Goal: Information Seeking & Learning: Learn about a topic

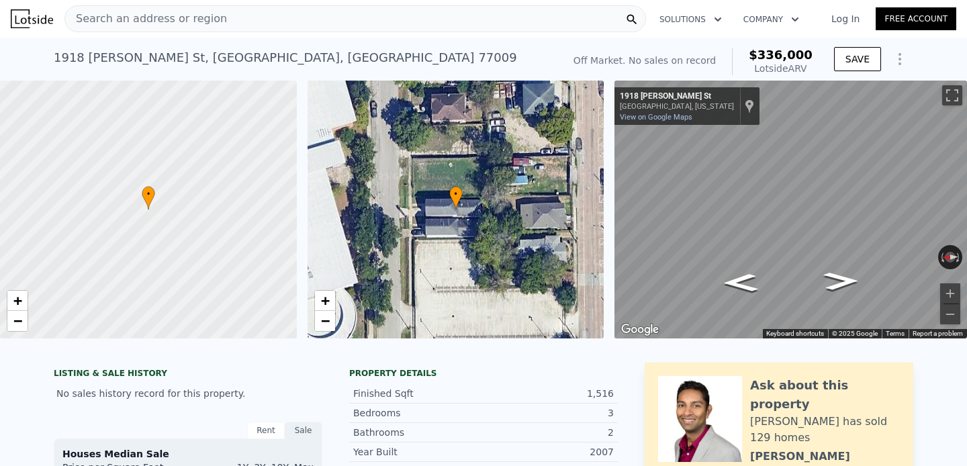
click at [390, 17] on div "Search an address or region" at bounding box center [355, 18] width 582 height 27
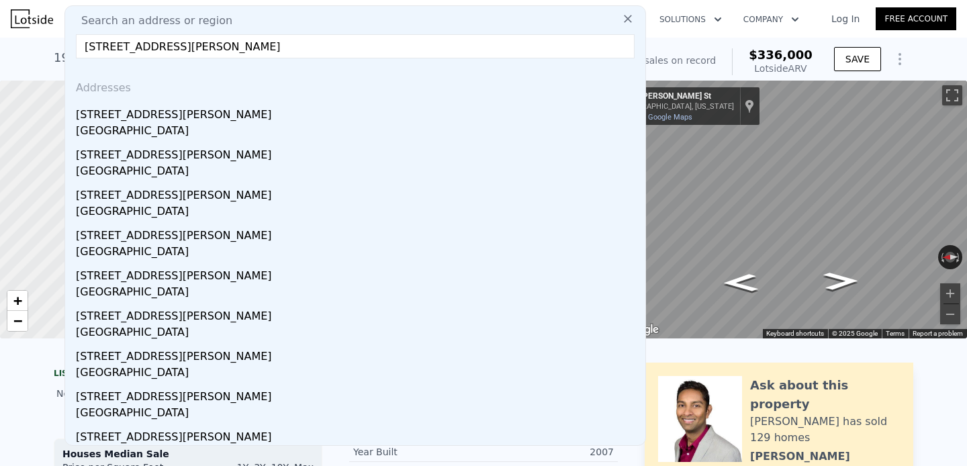
click at [318, 40] on input "[STREET_ADDRESS][PERSON_NAME]" at bounding box center [355, 46] width 559 height 24
click at [458, 42] on input "[STREET_ADDRESS][PERSON_NAME]" at bounding box center [355, 46] width 559 height 24
paste input "[URL][DOMAIN_NAME]"
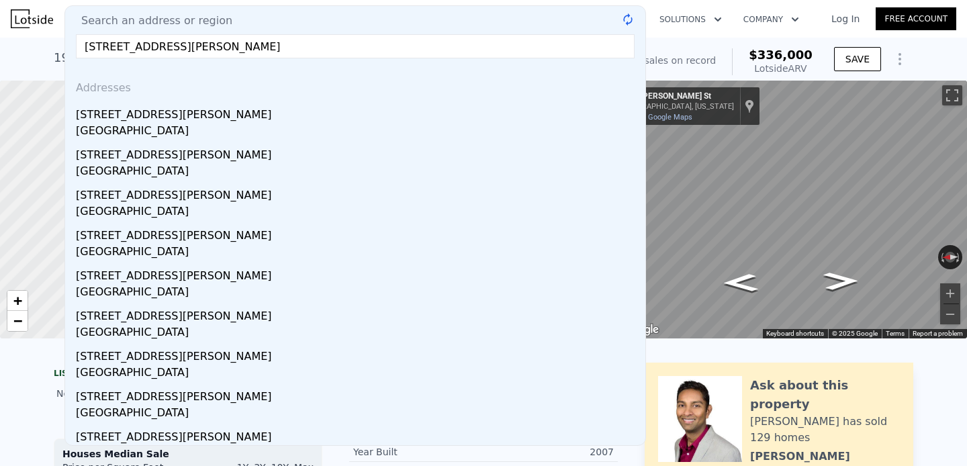
type input "[URL][DOMAIN_NAME]"
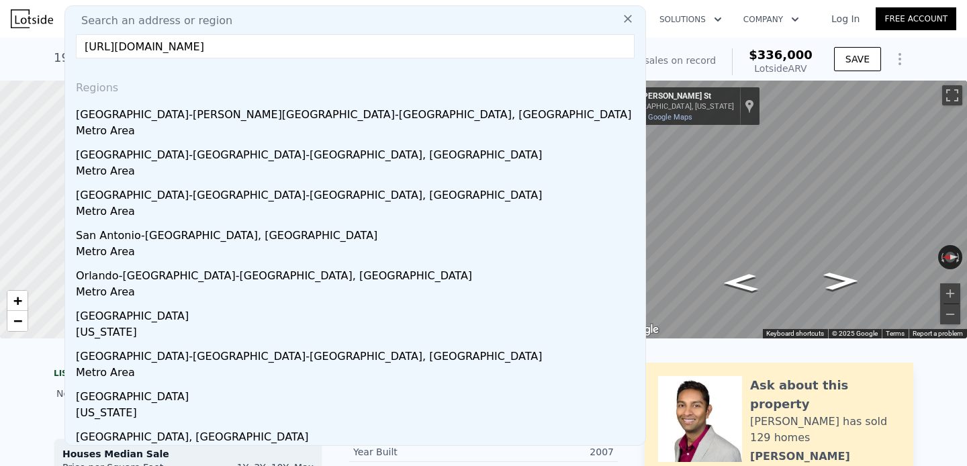
click at [449, 44] on input "[URL][DOMAIN_NAME]" at bounding box center [355, 46] width 559 height 24
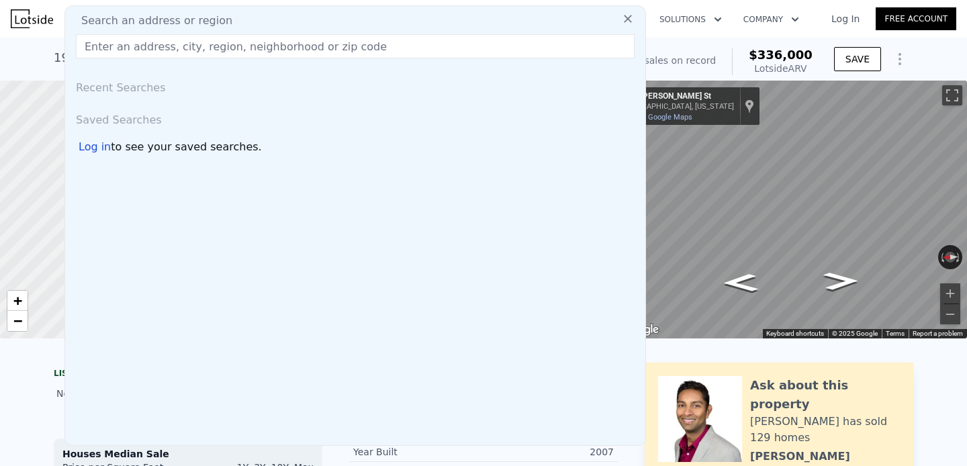
paste input "[STREET_ADDRESS][PERSON_NAME]"
type input "[STREET_ADDRESS][PERSON_NAME]"
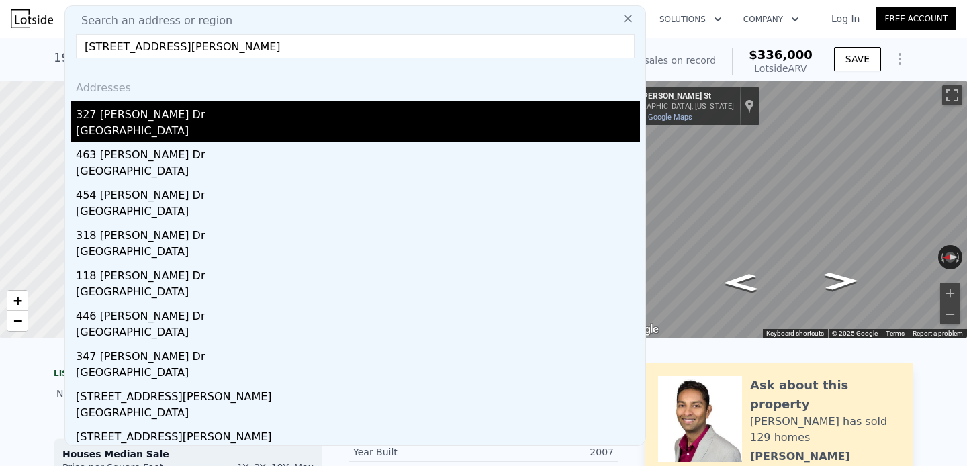
click at [188, 118] on div "327 [PERSON_NAME] Dr" at bounding box center [358, 111] width 564 height 21
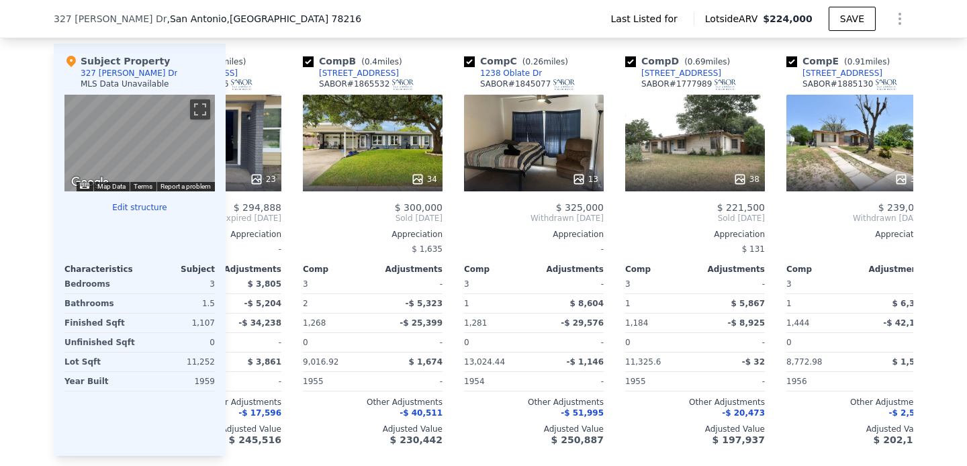
scroll to position [0, 101]
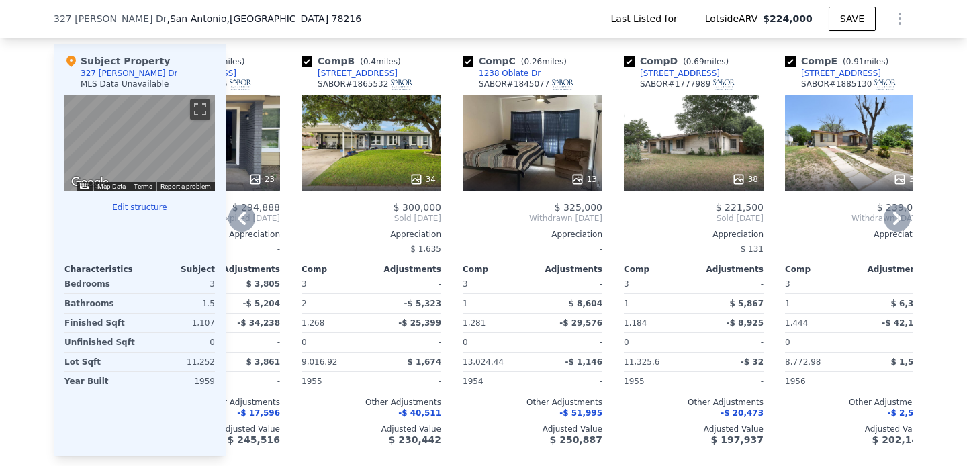
click at [675, 160] on div "38" at bounding box center [694, 143] width 140 height 97
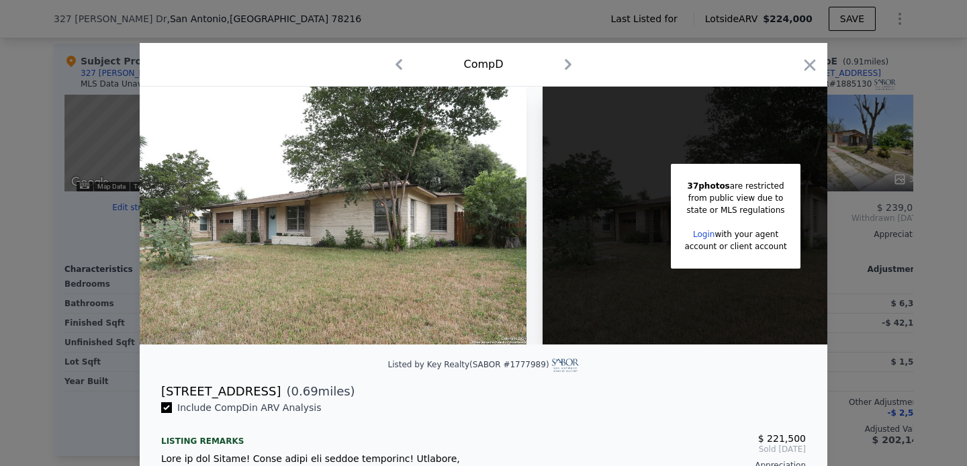
scroll to position [7, 0]
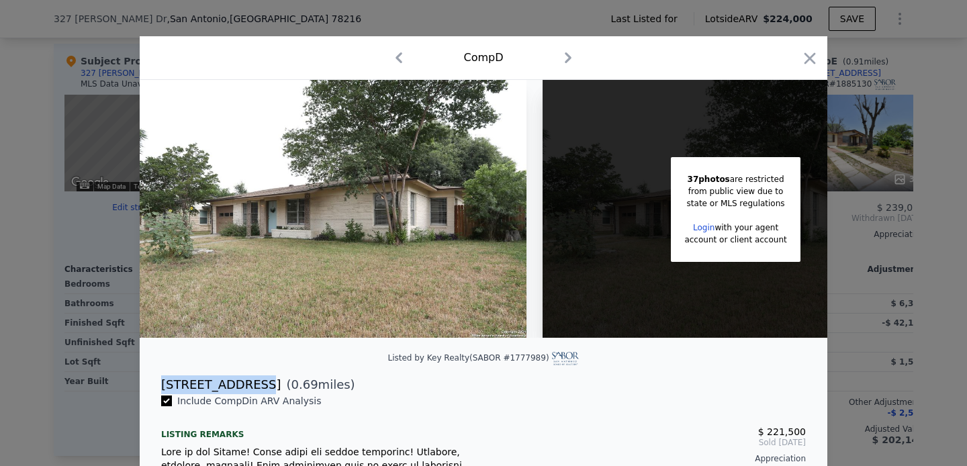
drag, startPoint x: 251, startPoint y: 388, endPoint x: 163, endPoint y: 383, distance: 88.2
click at [163, 383] on div "[STREET_ADDRESS]" at bounding box center [221, 385] width 120 height 19
copy div "[STREET_ADDRESS]"
click at [815, 56] on icon "button" at bounding box center [810, 58] width 19 height 19
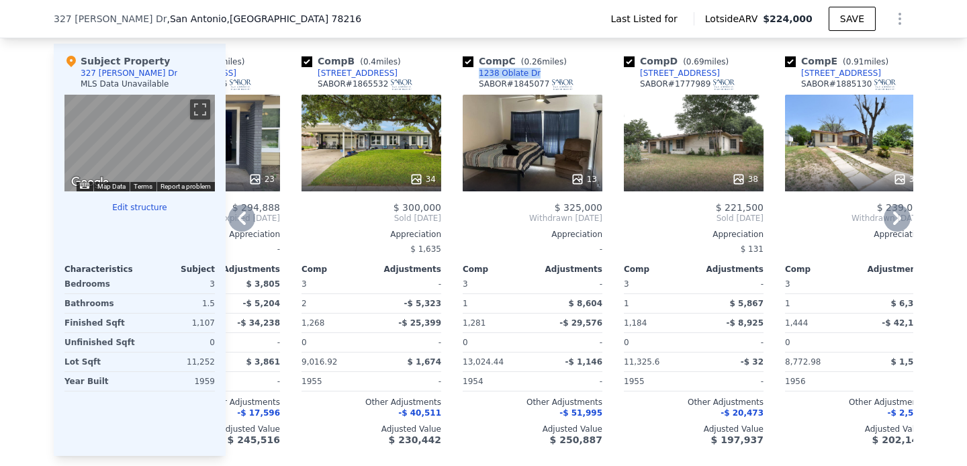
drag, startPoint x: 540, startPoint y: 73, endPoint x: 474, endPoint y: 75, distance: 65.9
click at [474, 75] on div "Comp C ( 0.26 miles) [STREET_ADDRESS][PERSON_NAME] # 1845077" at bounding box center [533, 74] width 140 height 40
copy div "1238 Oblate Dr"
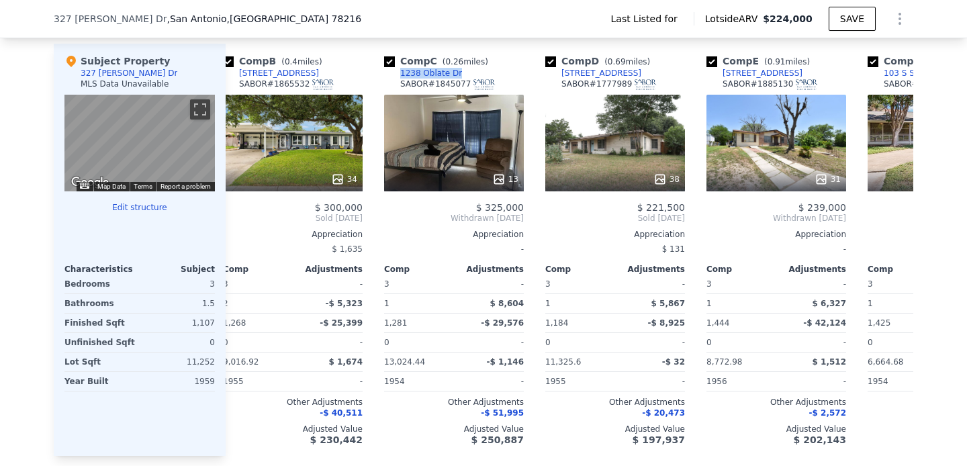
scroll to position [0, 764]
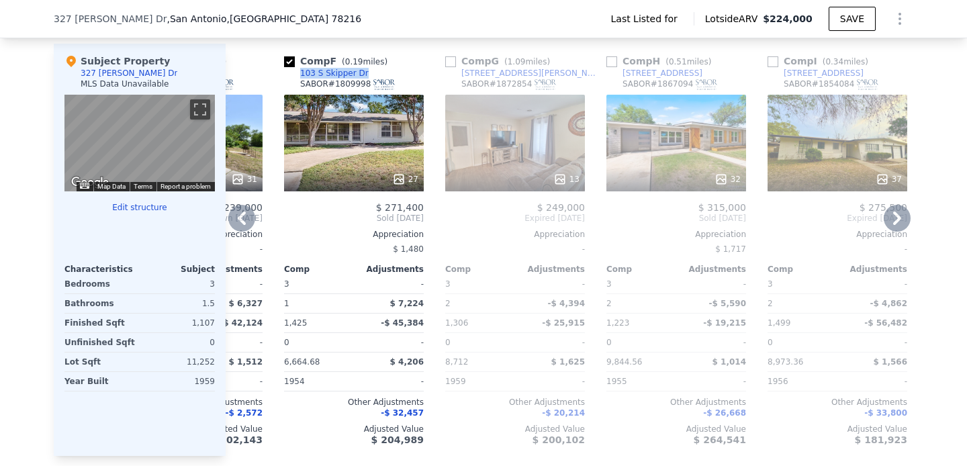
drag, startPoint x: 366, startPoint y: 74, endPoint x: 295, endPoint y: 75, distance: 71.2
click at [294, 75] on div "Comp F ( 0.19 miles) [STREET_ADDRESS][PERSON_NAME] # 1809998" at bounding box center [354, 74] width 140 height 40
copy div "103 S Skipper Dr"
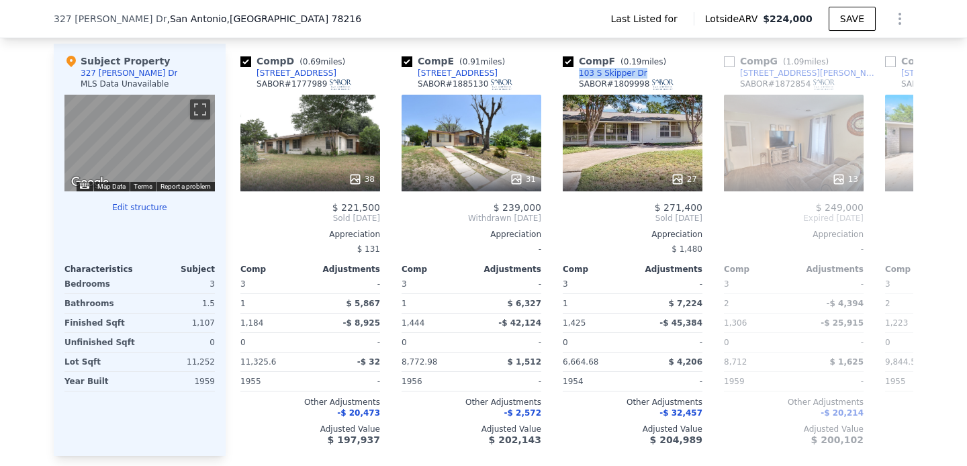
scroll to position [0, 443]
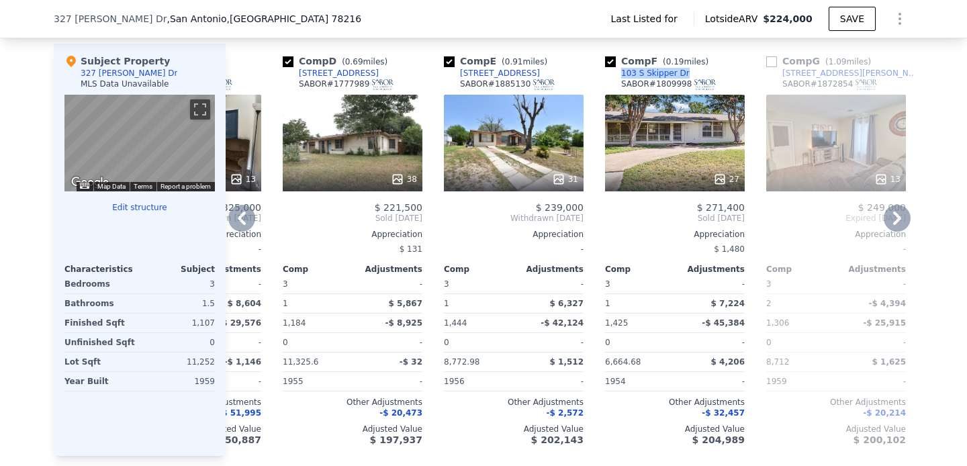
click at [538, 73] on div "Comp E ( 0.91 miles) [STREET_ADDRESS] 1885130" at bounding box center [514, 74] width 140 height 40
copy div "[STREET_ADDRESS]"
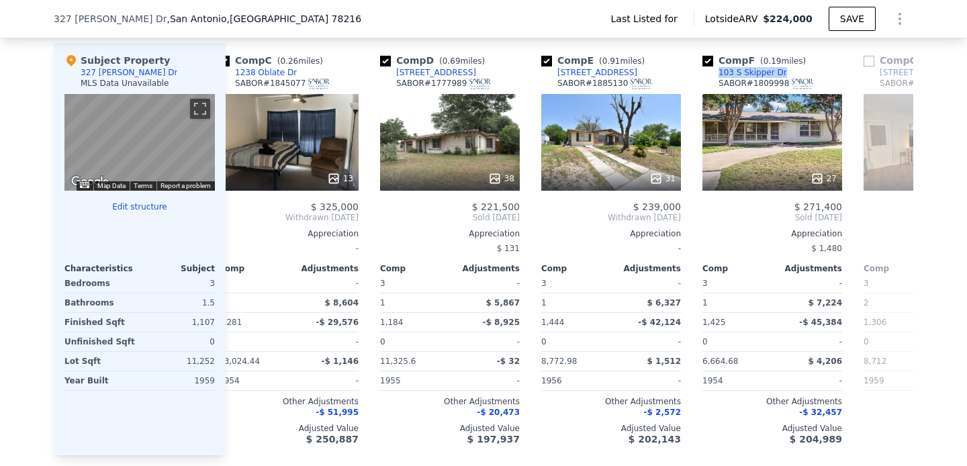
scroll to position [0, 0]
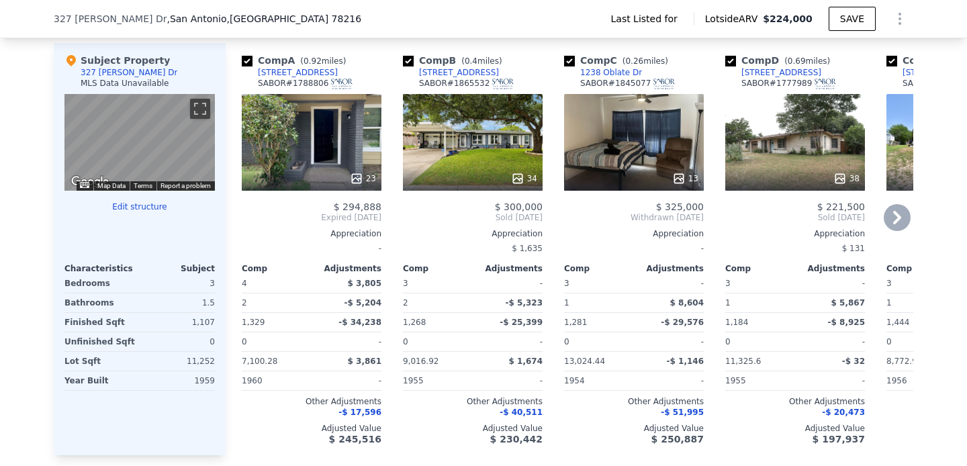
click at [503, 149] on div "34" at bounding box center [473, 142] width 140 height 97
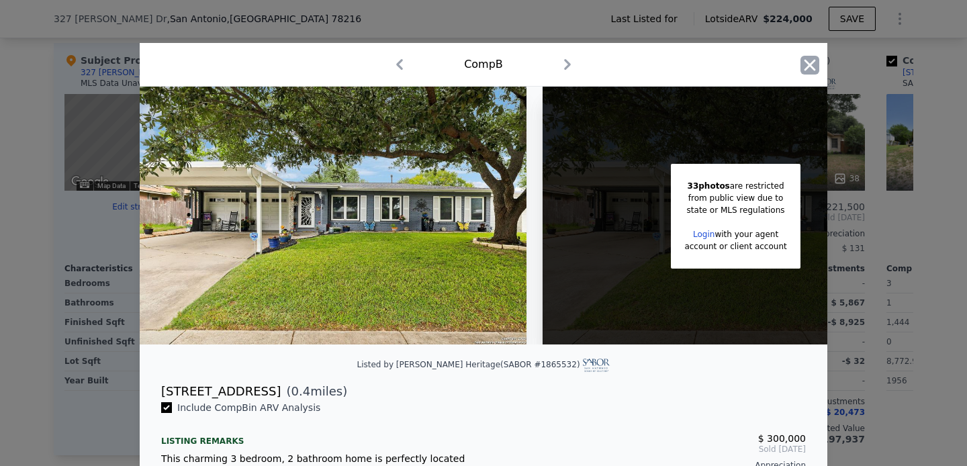
click at [811, 67] on icon "button" at bounding box center [810, 64] width 11 height 11
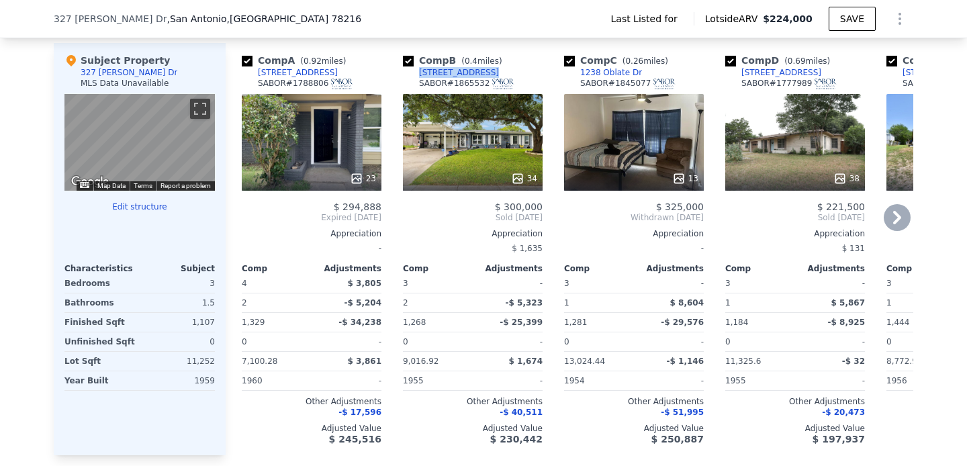
drag, startPoint x: 494, startPoint y: 74, endPoint x: 412, endPoint y: 73, distance: 82.0
click at [412, 73] on div "Comp B ( 0.4 miles) [STREET_ADDRESS]" at bounding box center [473, 74] width 140 height 40
copy div "[STREET_ADDRESS]"
click at [253, 71] on div "Comp A ( 0.92 miles) [STREET_ADDRESS] # 1788806" at bounding box center [312, 74] width 140 height 40
copy div "[STREET_ADDRESS]"
